Goal: Task Accomplishment & Management: Use online tool/utility

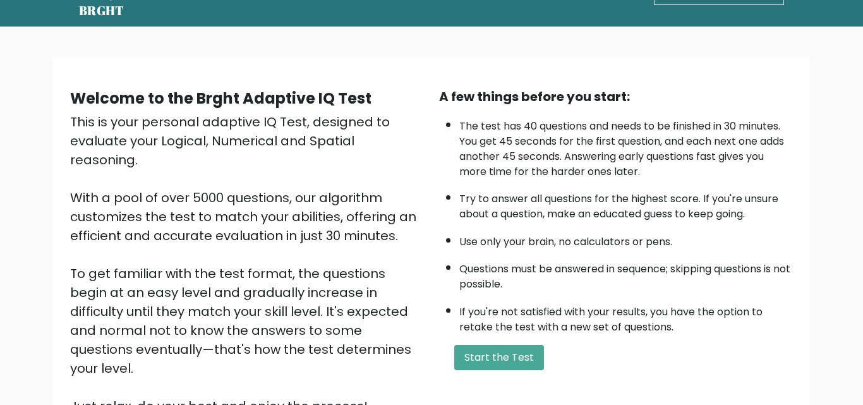
scroll to position [63, 0]
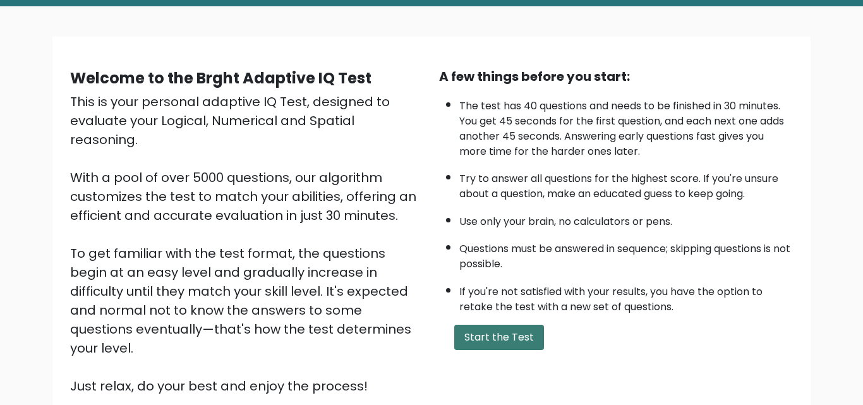
click at [501, 333] on button "Start the Test" at bounding box center [499, 337] width 90 height 25
